Goal: Task Accomplishment & Management: Manage account settings

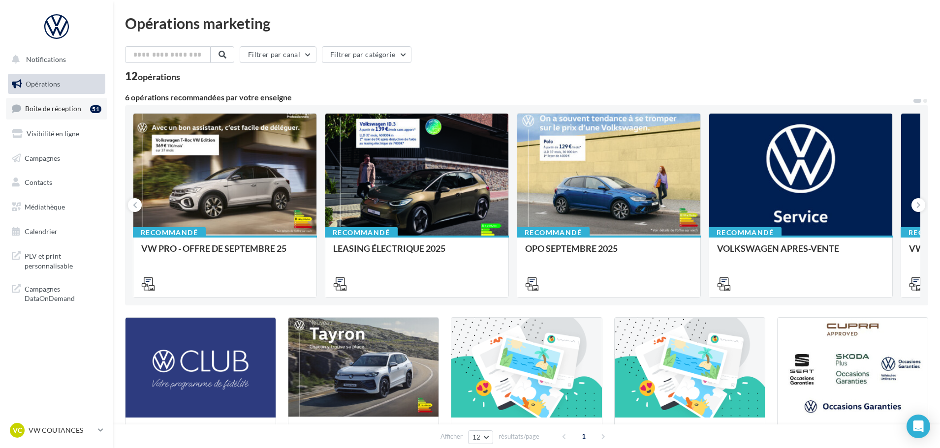
click at [38, 115] on link "Boîte de réception 51" at bounding box center [56, 108] width 101 height 21
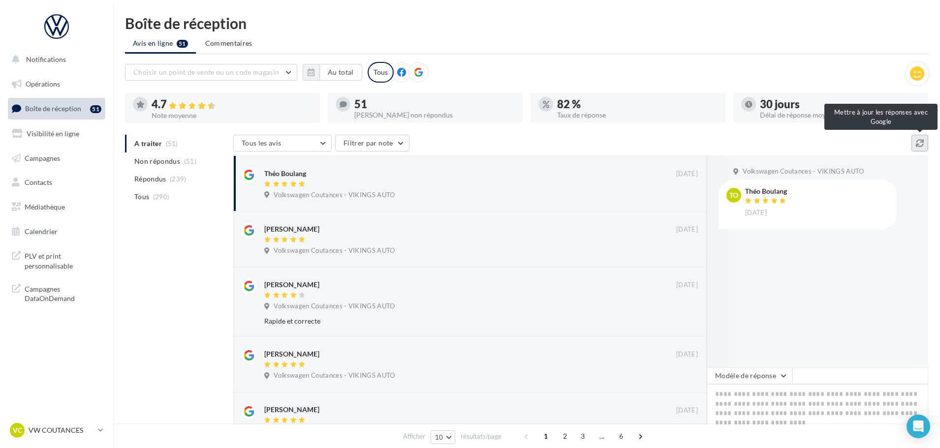
click at [926, 143] on button at bounding box center [920, 143] width 17 height 17
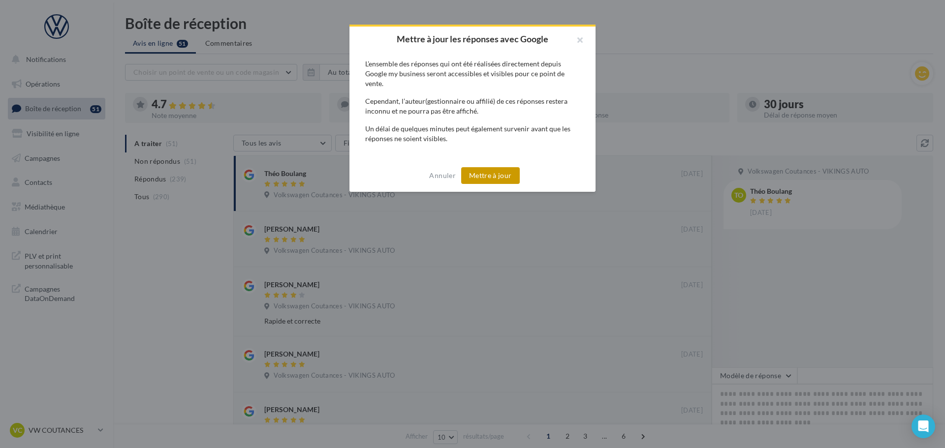
click at [489, 175] on button "Mettre à jour" at bounding box center [490, 175] width 59 height 17
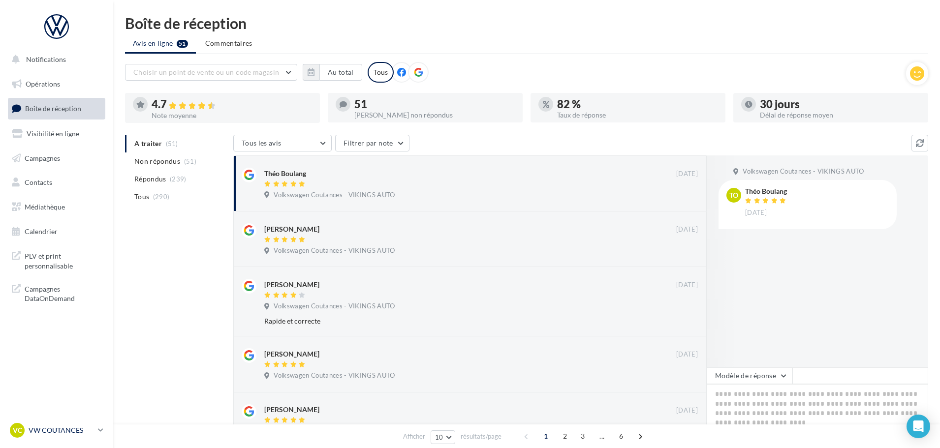
click at [66, 434] on p "VW COUTANCES" at bounding box center [61, 431] width 65 height 10
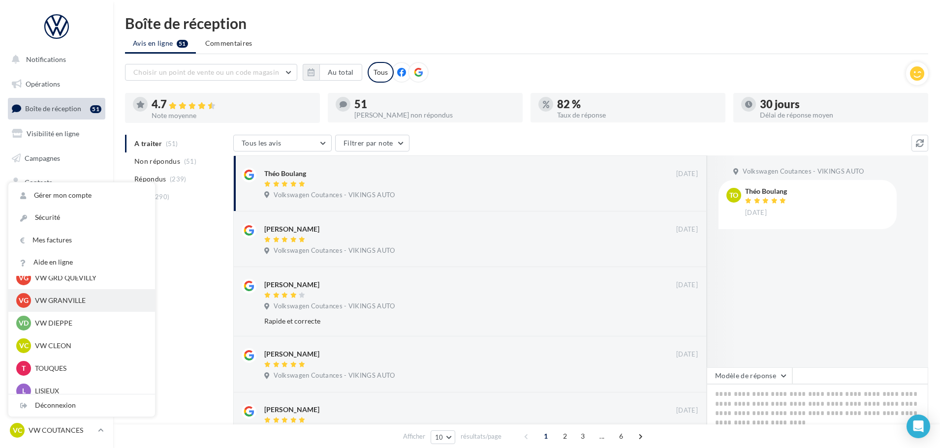
scroll to position [246, 0]
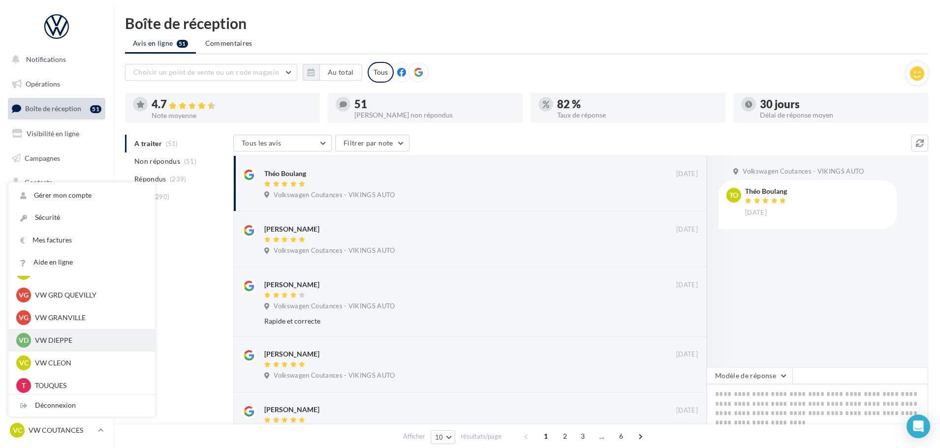
click at [72, 337] on p "VW DIEPPE" at bounding box center [89, 341] width 108 height 10
